Goal: Task Accomplishment & Management: Manage account settings

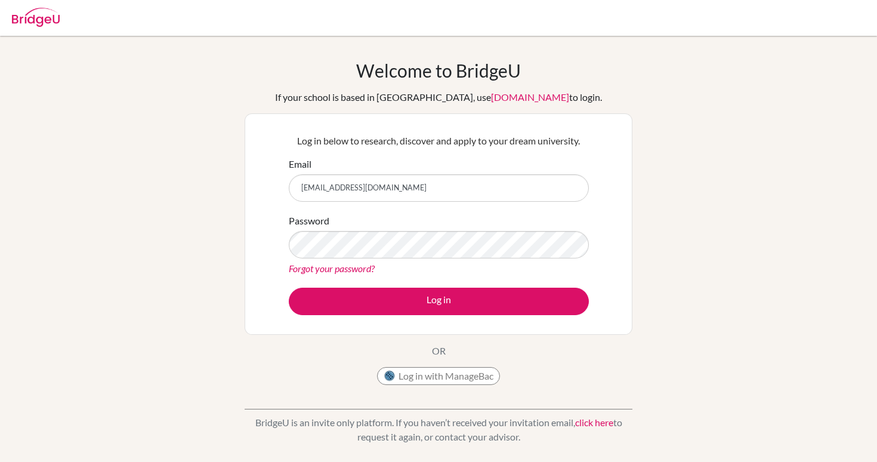
click at [438, 301] on button "Log in" at bounding box center [439, 300] width 300 height 27
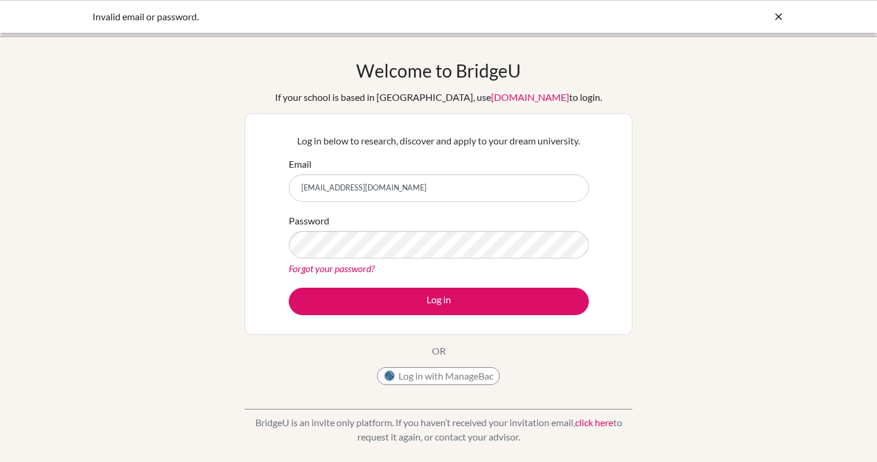
click at [415, 262] on div "Forgot your password?" at bounding box center [439, 268] width 300 height 14
click at [438, 301] on button "Log in" at bounding box center [439, 300] width 300 height 27
click at [428, 378] on button "Log in with ManageBac" at bounding box center [438, 376] width 123 height 18
